Goal: Information Seeking & Learning: Learn about a topic

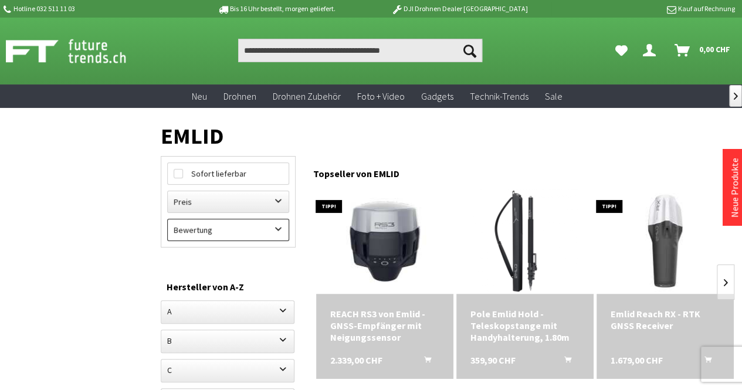
click at [261, 231] on label "Bewertung" at bounding box center [228, 229] width 121 height 21
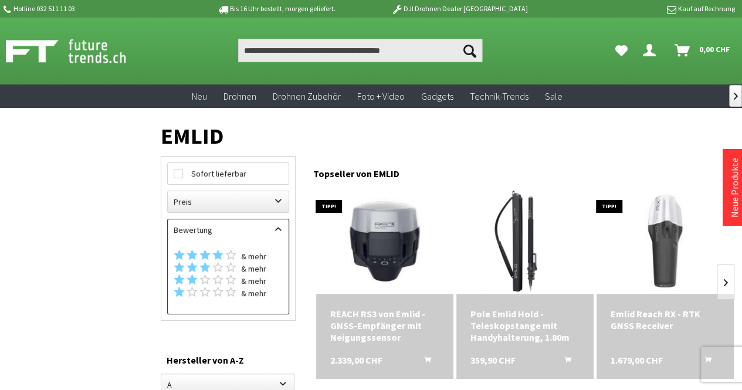
click at [257, 228] on label "Bewertung" at bounding box center [228, 229] width 121 height 21
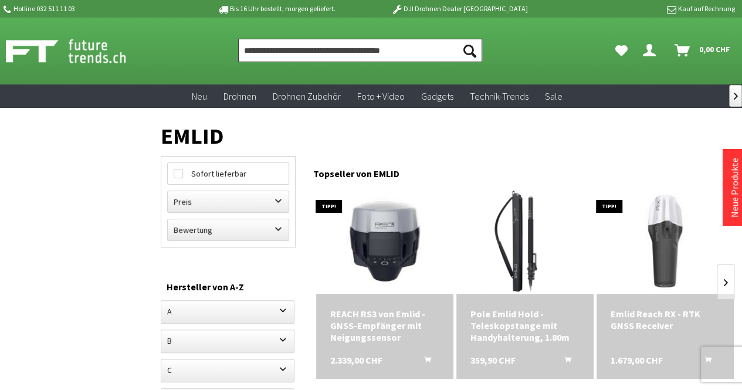
click at [293, 51] on input "Produkt, Marke, Kategorie, EAN, Artikelnummer…" at bounding box center [360, 50] width 244 height 23
type input "****"
click at [458, 39] on button "Suchen" at bounding box center [470, 50] width 25 height 23
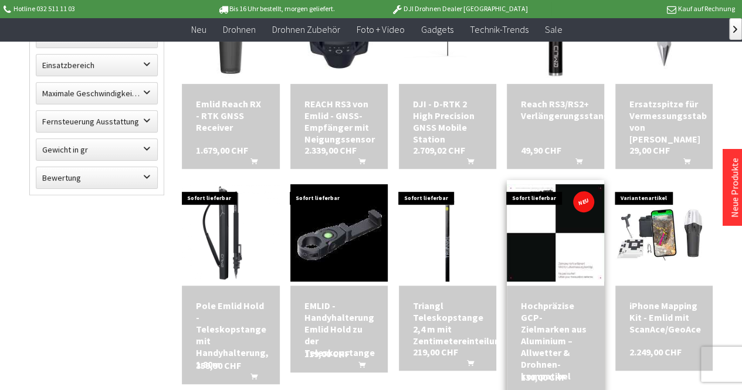
scroll to position [293, 0]
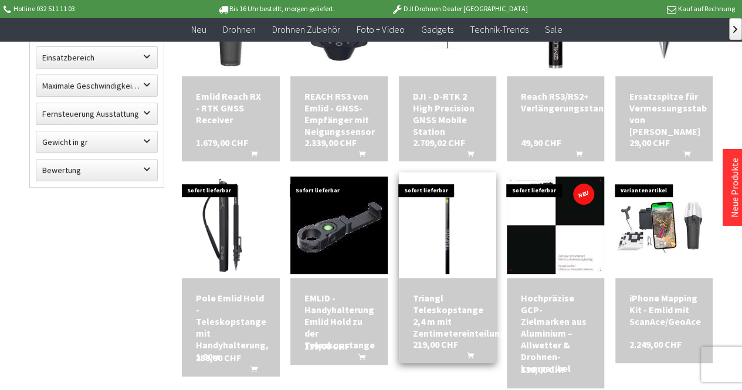
scroll to position [117, 0]
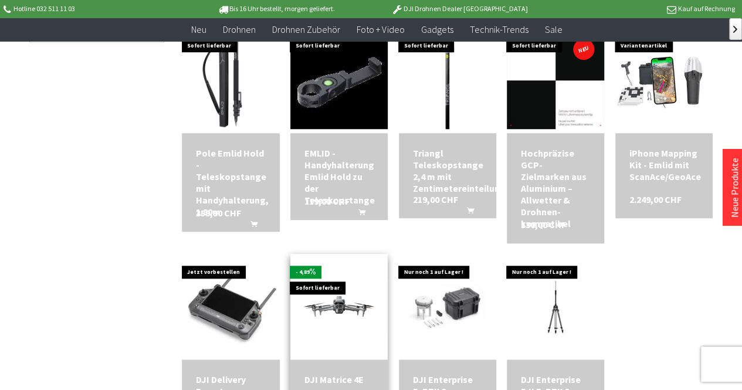
scroll to position [293, 0]
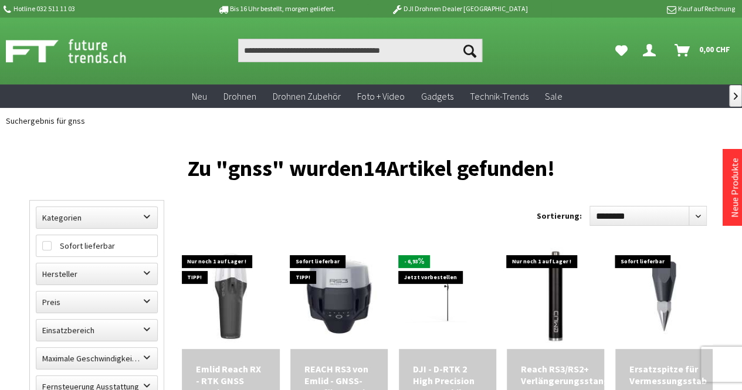
click at [80, 59] on img at bounding box center [79, 50] width 146 height 29
